Goal: Find contact information: Find contact information

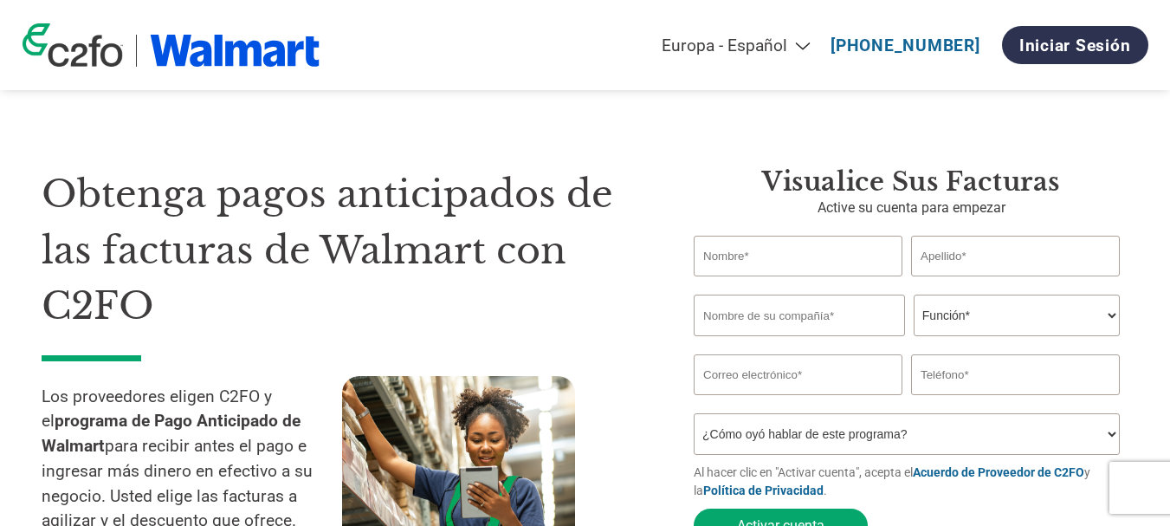
select select "es-ES"
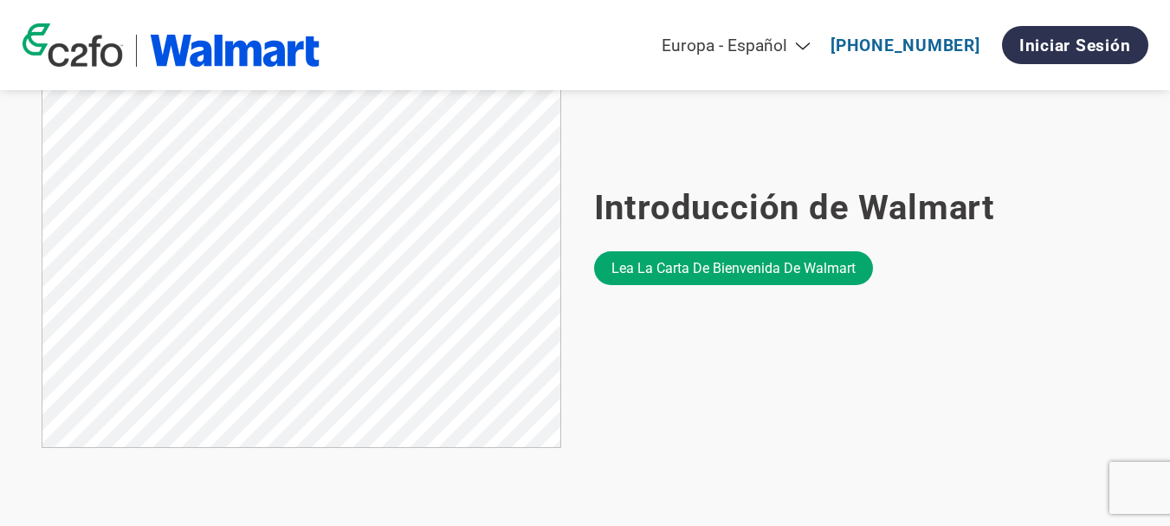
scroll to position [1173, 0]
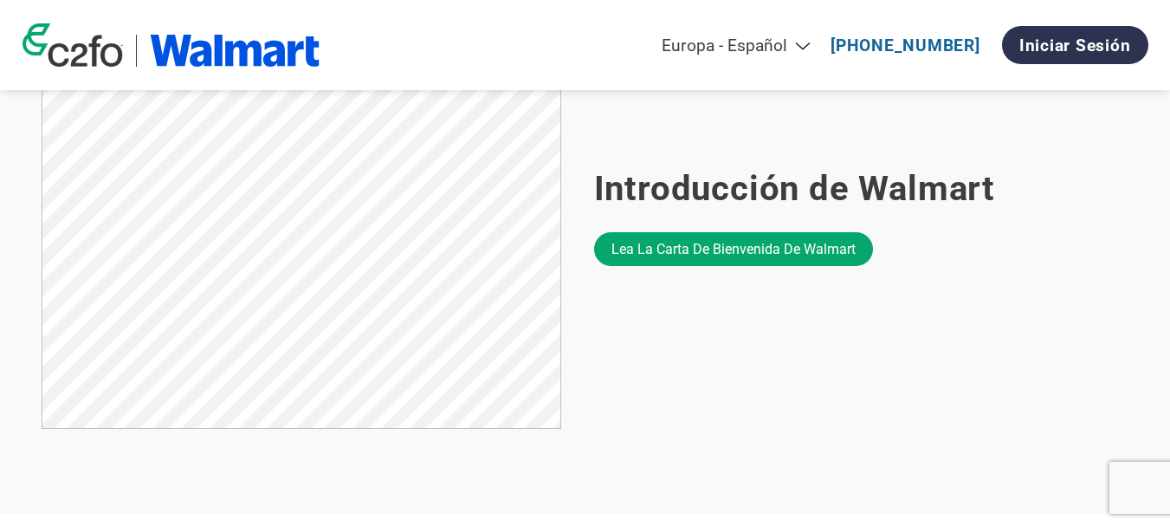
click at [815, 39] on select "Americas - English Américas - Español Américas - Português Amériques - Français…" at bounding box center [621, 46] width 402 height 20
click at [549, 36] on select "Americas - English Américas - Español Américas - Português Amériques - Français…" at bounding box center [621, 46] width 402 height 20
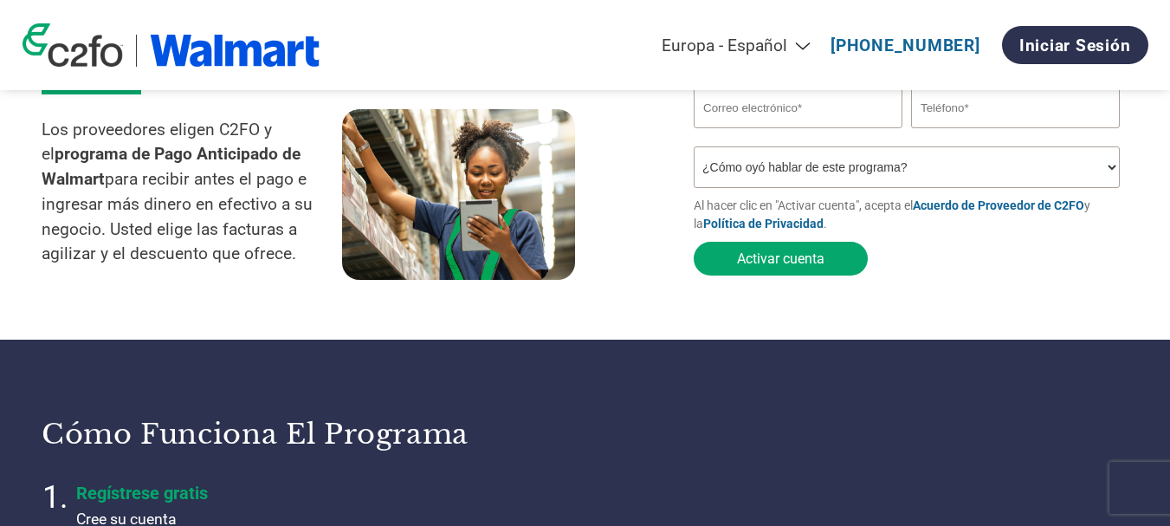
scroll to position [0, 0]
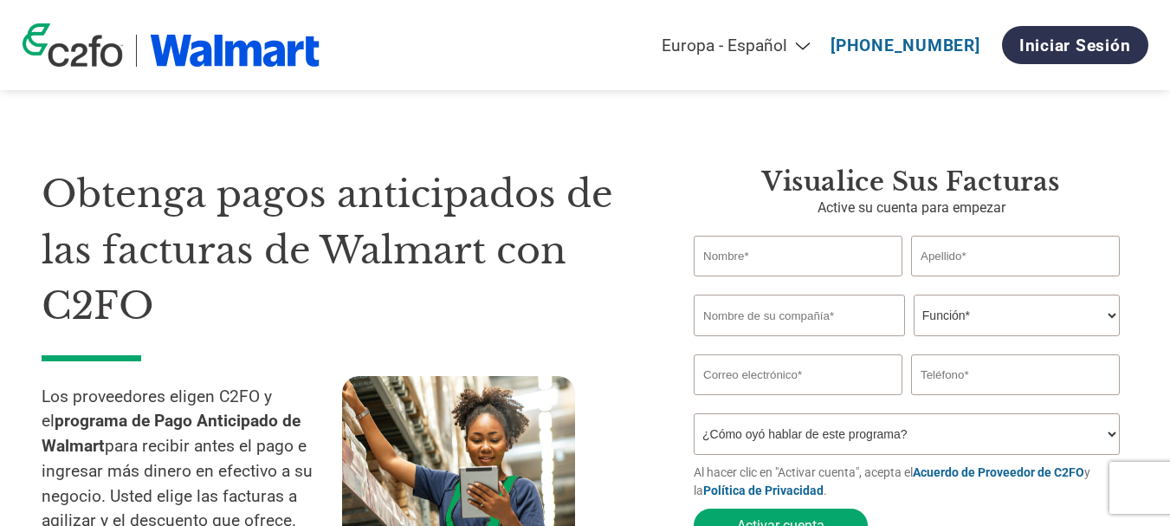
click at [883, 32] on div "Americas - English Américas - Español Américas - Português Amériques - Français…" at bounding box center [776, 44] width 746 height 55
click at [894, 40] on link "[PHONE_NUMBER]" at bounding box center [905, 46] width 150 height 20
select select "es-ES"
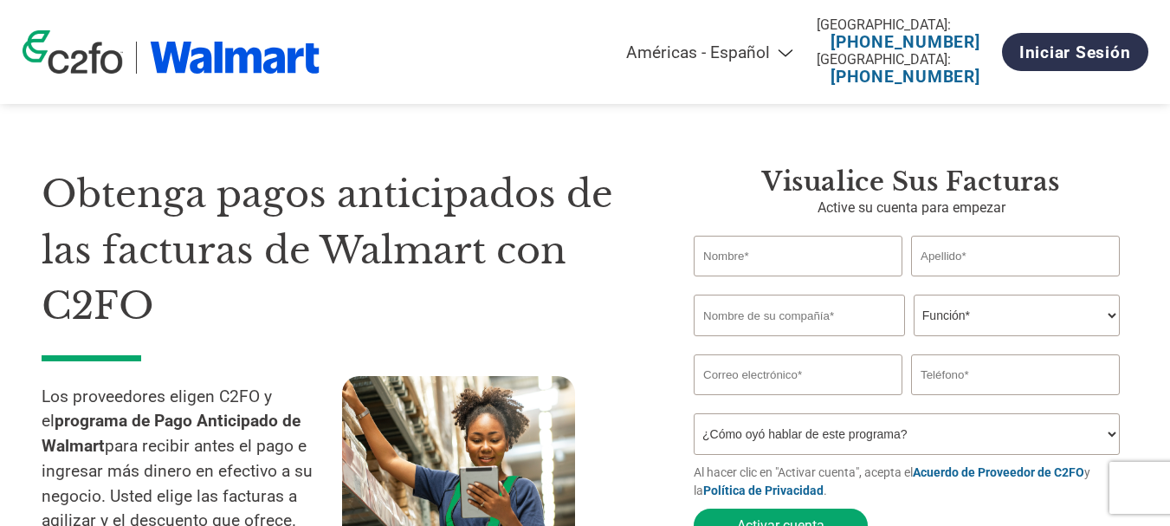
select select "es-MX"
